Goal: Find specific page/section: Find specific page/section

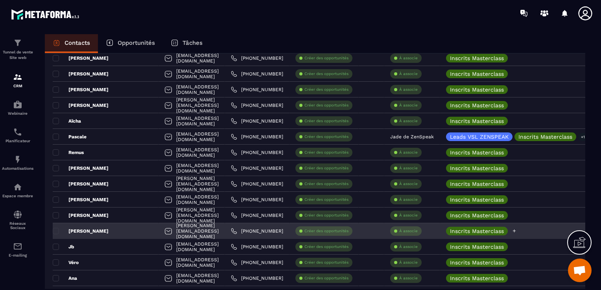
scroll to position [1101, 0]
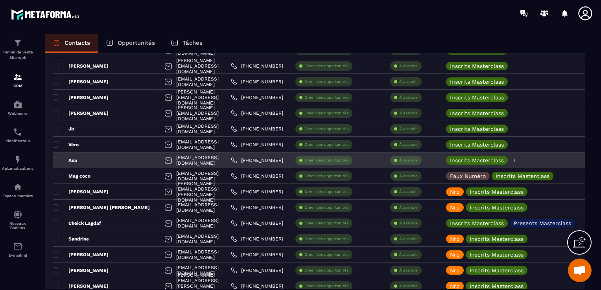
click at [517, 162] on icon at bounding box center [513, 160] width 5 height 5
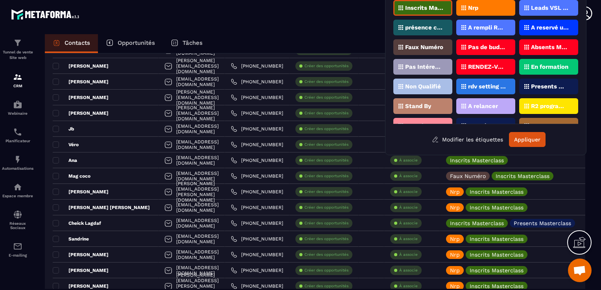
click at [502, 9] on div "Nrp" at bounding box center [485, 8] width 59 height 16
click at [526, 139] on button "Appliquer" at bounding box center [527, 139] width 37 height 15
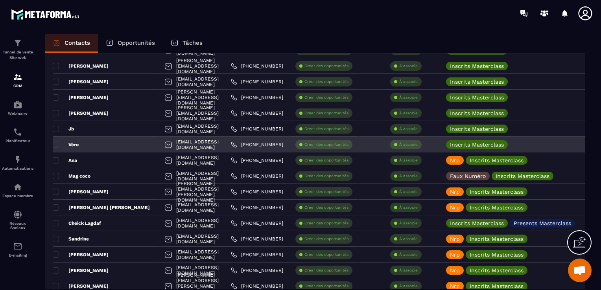
click at [102, 146] on div "Véro" at bounding box center [106, 145] width 106 height 16
